Goal: Task Accomplishment & Management: Use online tool/utility

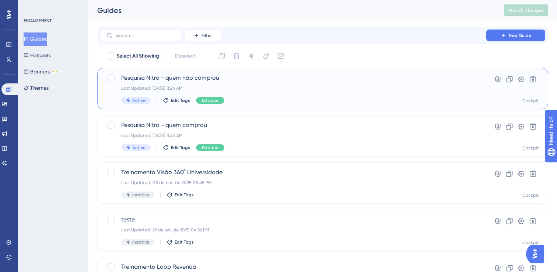
click at [187, 85] on div "Last Updated: 14 de out. de 2025 11:24 AM" at bounding box center [293, 88] width 344 height 6
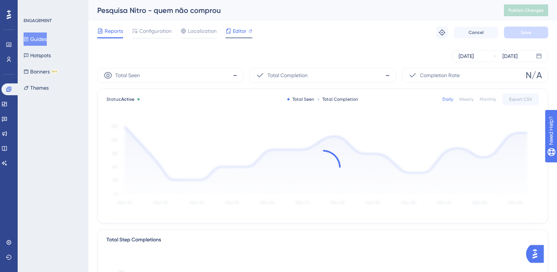
click at [239, 33] on span "Editor" at bounding box center [240, 31] width 14 height 9
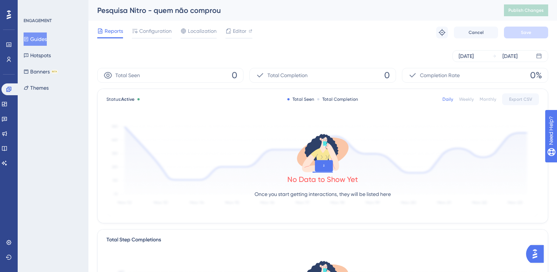
click at [44, 41] on button "Guides" at bounding box center [35, 38] width 23 height 13
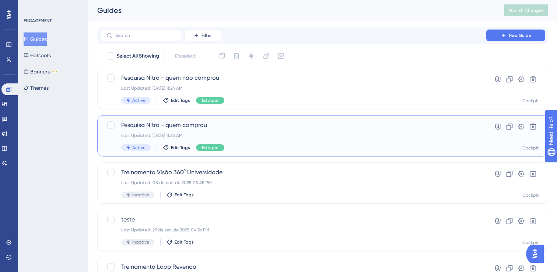
click at [205, 123] on span "Pesquisa Nitro - quem comprou" at bounding box center [293, 124] width 344 height 9
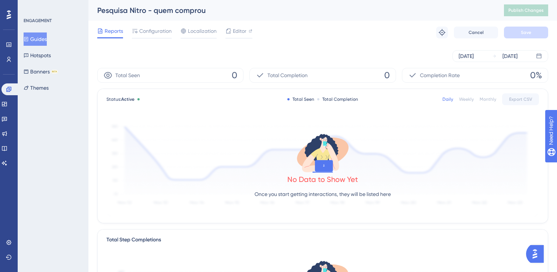
click at [222, 21] on div "Reports Configuration Localization Editor Troubleshoot Cancel Save" at bounding box center [322, 33] width 451 height 24
click at [233, 30] on span "Editor" at bounding box center [240, 31] width 14 height 9
click at [46, 39] on button "Guides" at bounding box center [35, 38] width 23 height 13
